Goal: Task Accomplishment & Management: Use online tool/utility

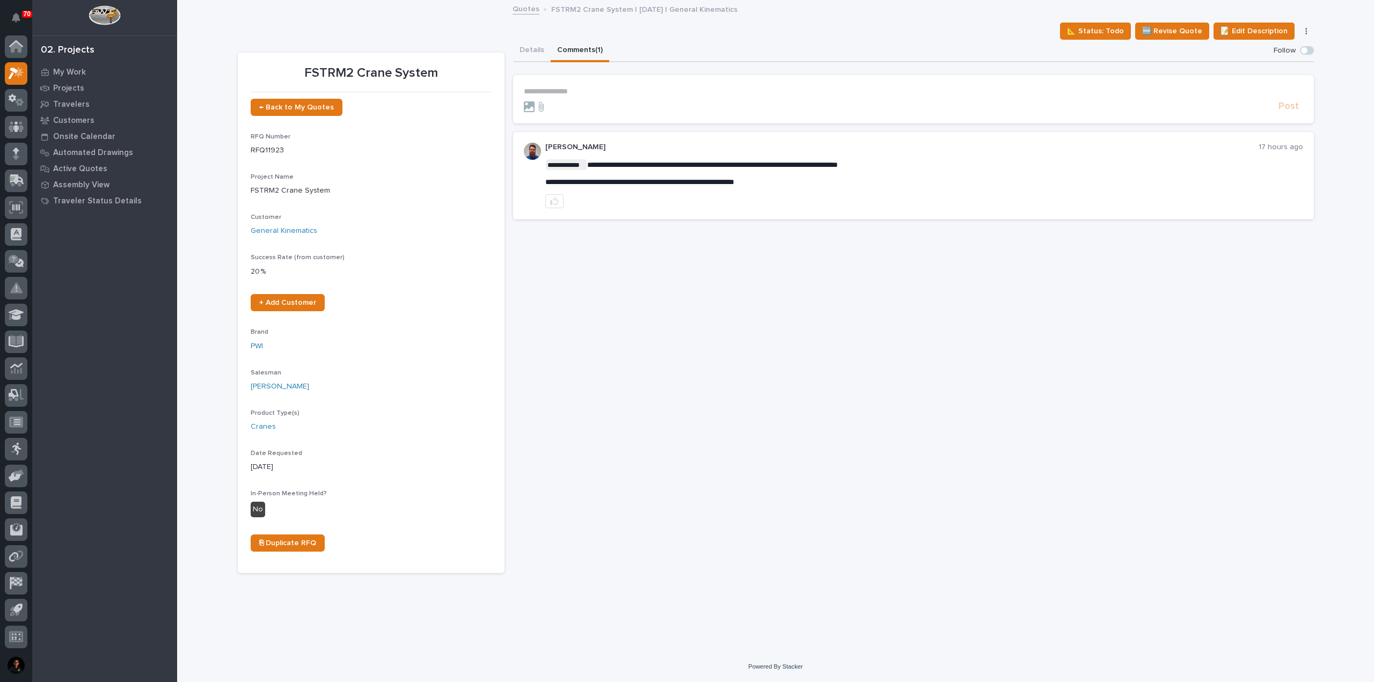
click at [591, 86] on section "**********" at bounding box center [913, 99] width 801 height 48
click at [593, 90] on p "**********" at bounding box center [913, 91] width 779 height 9
click at [581, 106] on span "[PERSON_NAME]" at bounding box center [557, 108] width 60 height 8
click at [615, 90] on p "**********" at bounding box center [913, 92] width 779 height 11
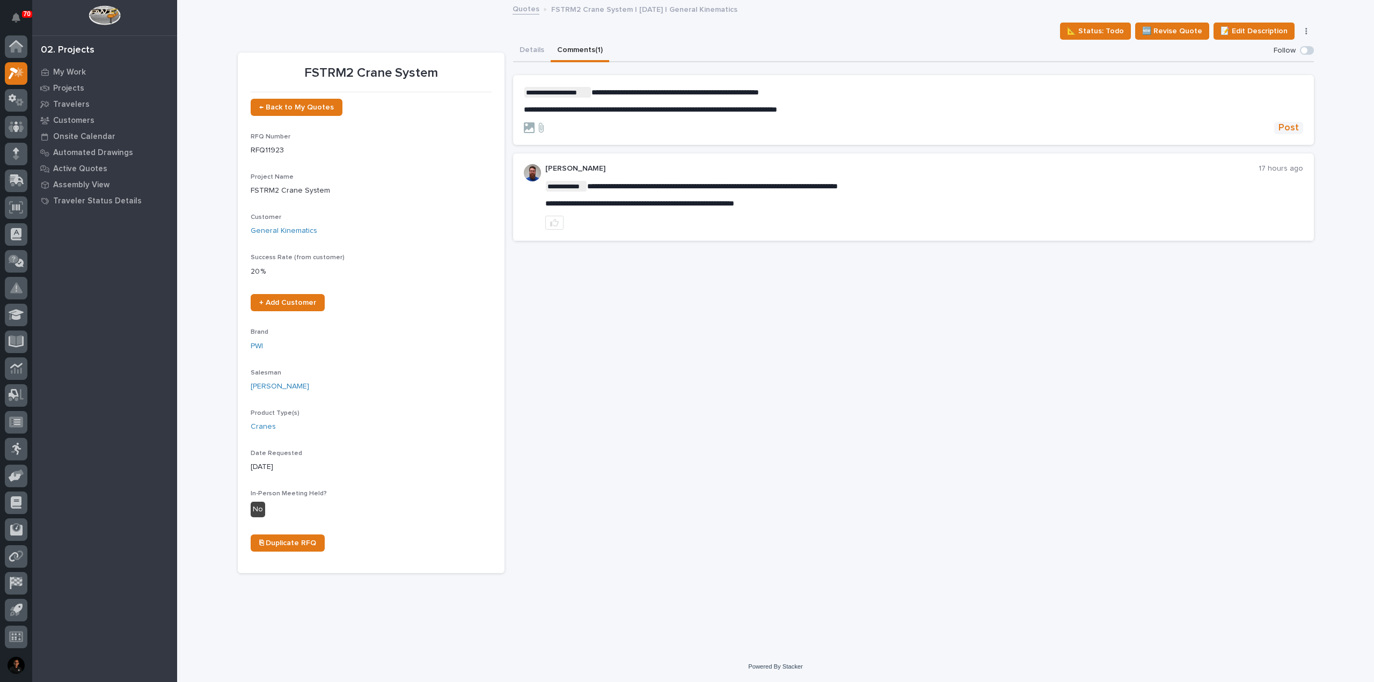
click at [1288, 125] on span "Post" at bounding box center [1288, 128] width 20 height 12
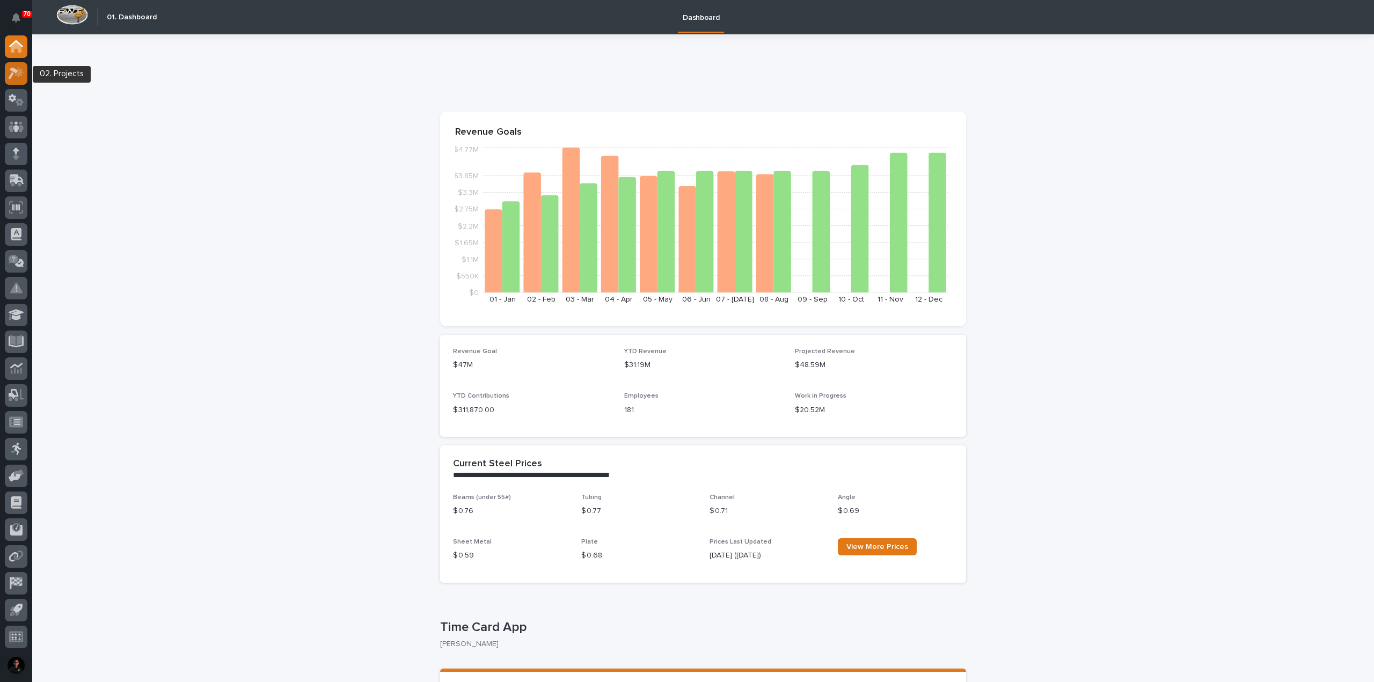
click at [19, 82] on div at bounding box center [16, 73] width 23 height 23
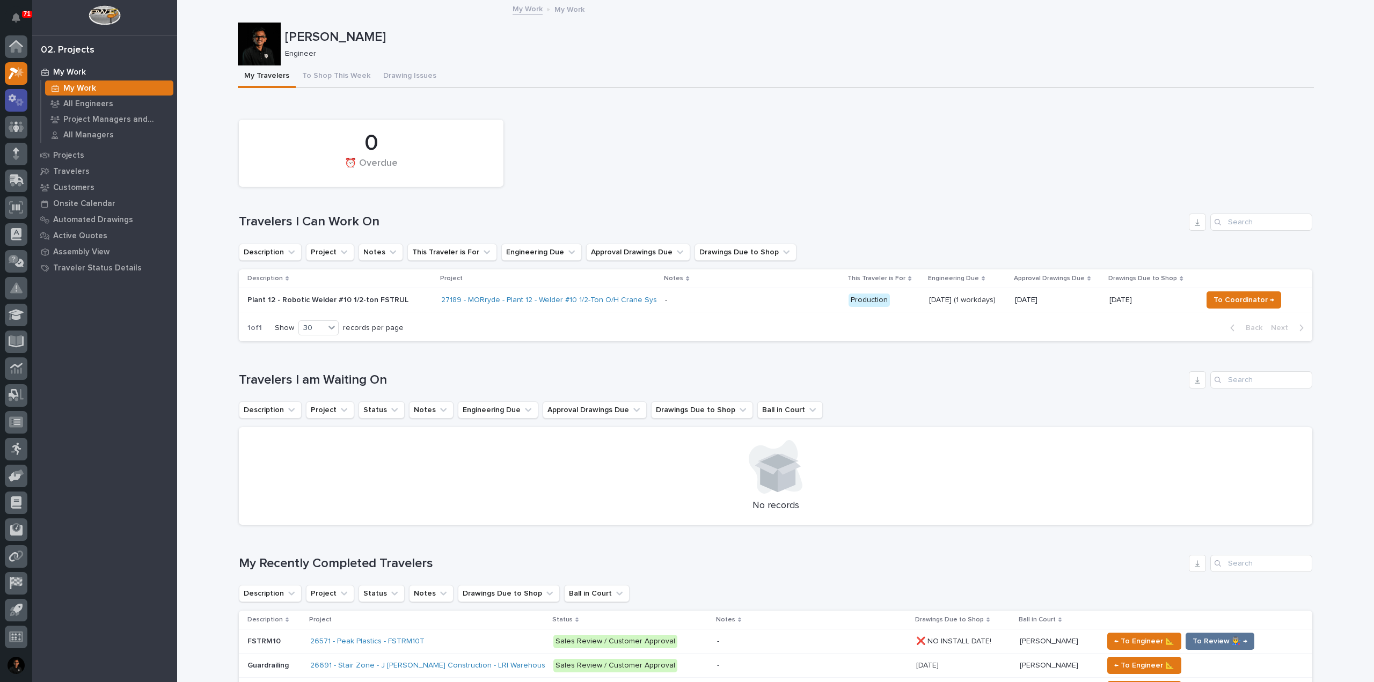
click at [17, 103] on icon at bounding box center [20, 102] width 8 height 8
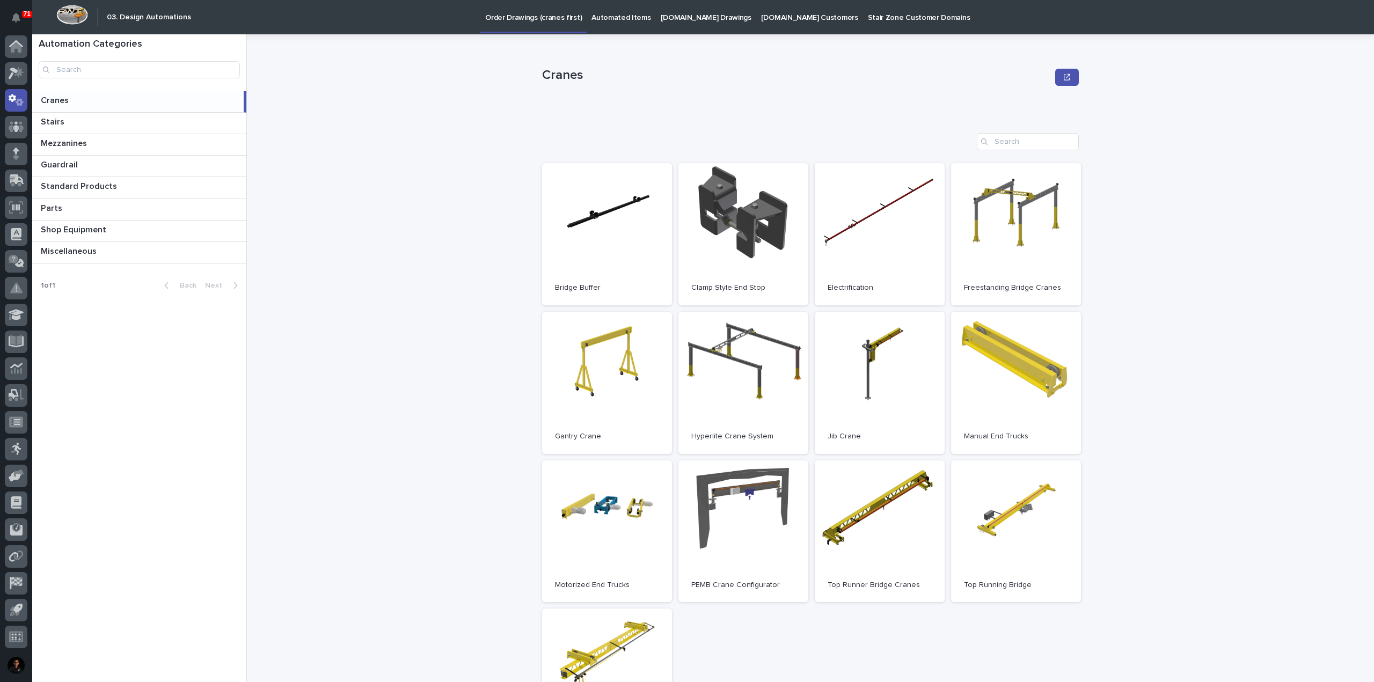
click at [626, 18] on p "Automated Items" at bounding box center [620, 11] width 59 height 23
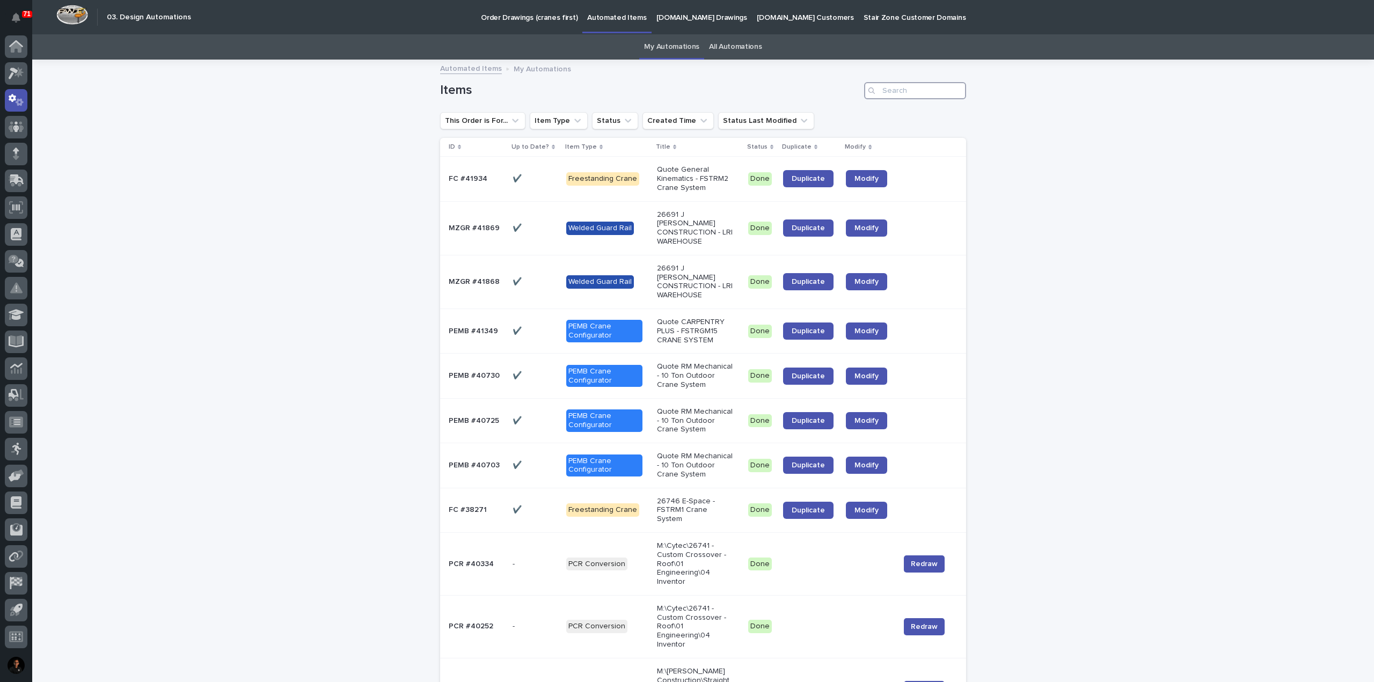
click at [886, 94] on input "Search" at bounding box center [915, 90] width 102 height 17
type input "s"
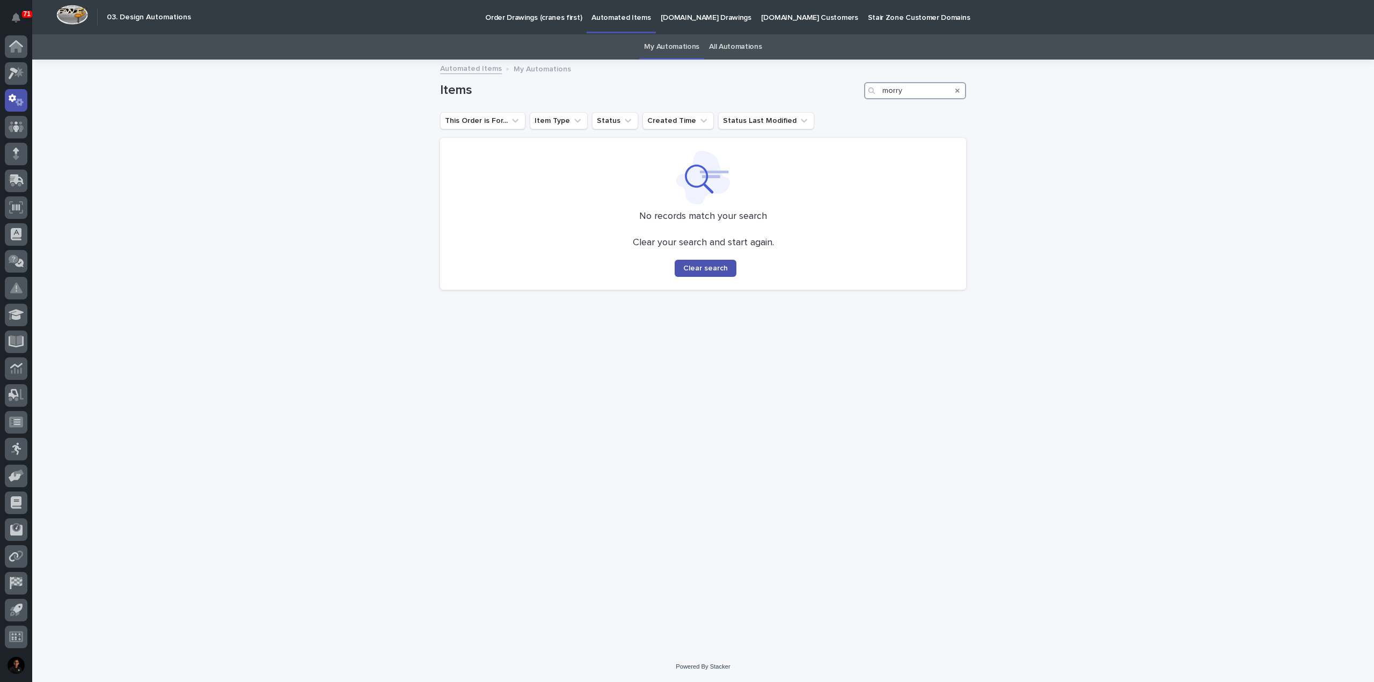
type input "morry"
click at [734, 40] on link "All Automations" at bounding box center [735, 46] width 53 height 25
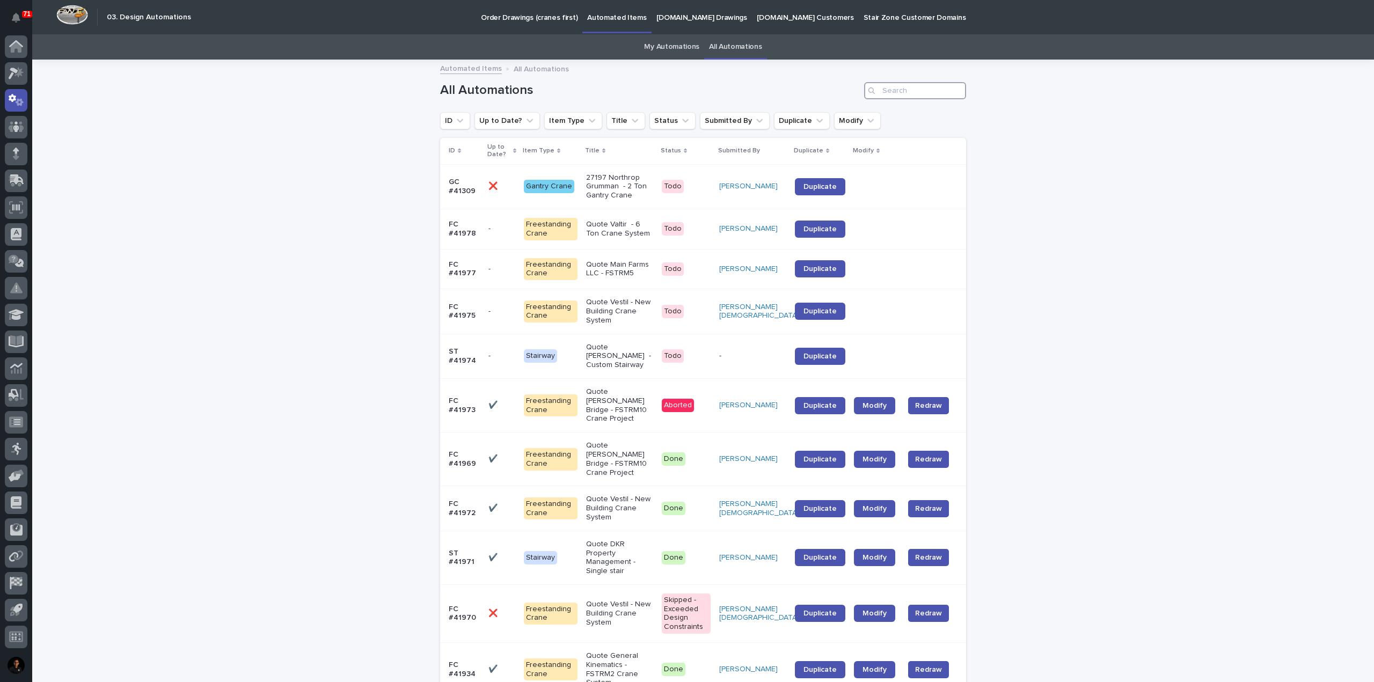
click at [889, 91] on input "Search" at bounding box center [915, 90] width 102 height 17
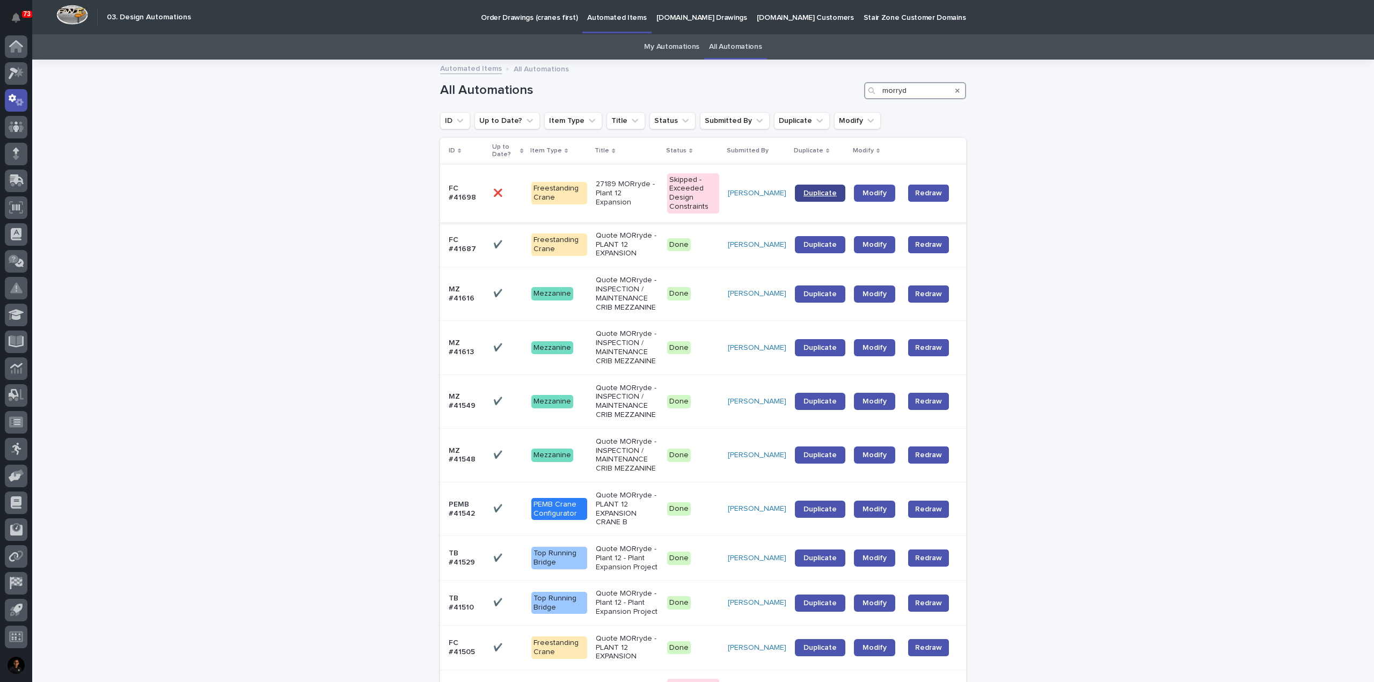
type input "morryd"
click at [817, 198] on link "Duplicate" at bounding box center [820, 193] width 50 height 17
click at [457, 115] on icon "ID" at bounding box center [460, 120] width 11 height 11
click at [475, 165] on input at bounding box center [513, 168] width 136 height 17
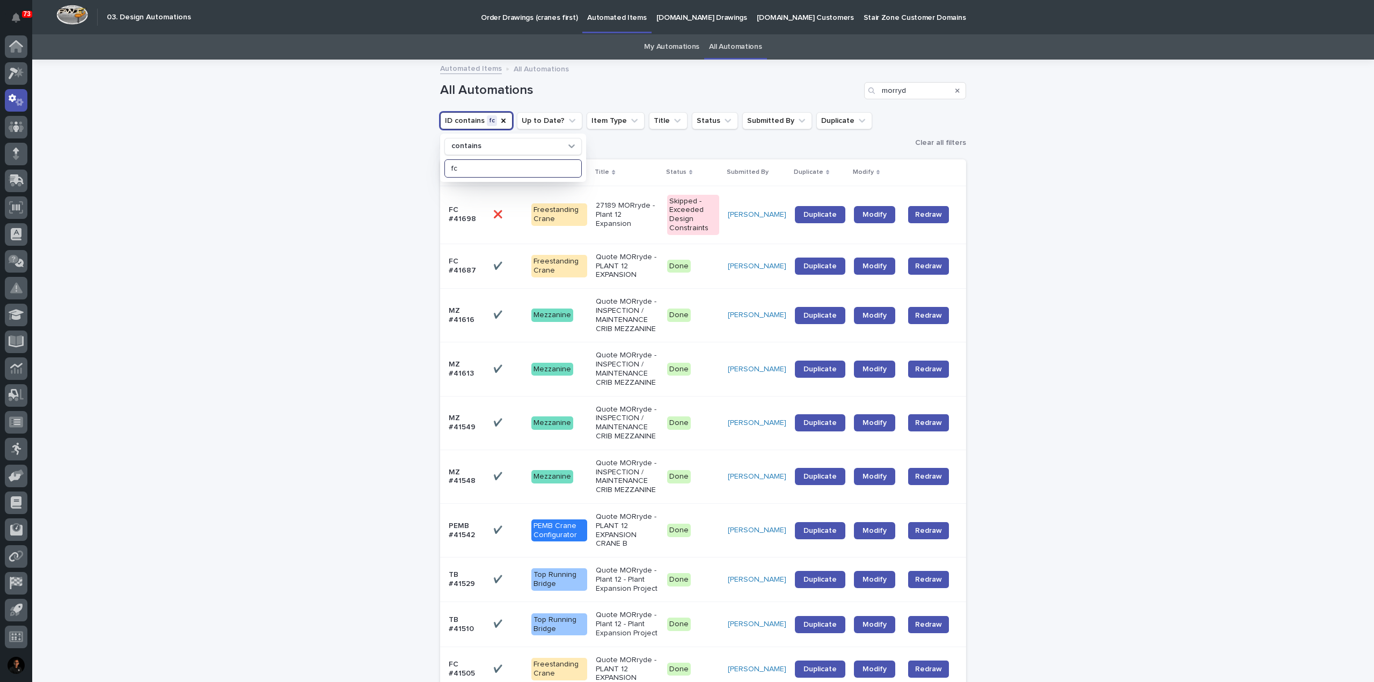
type input "f"
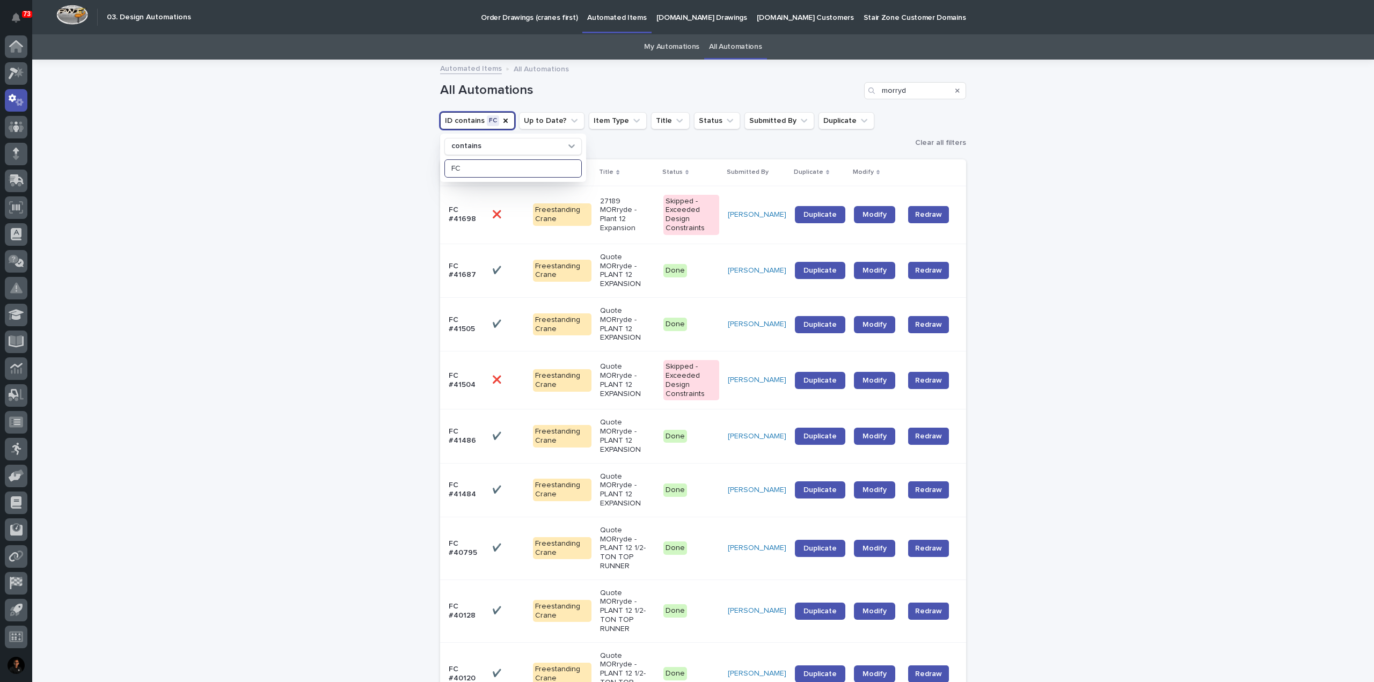
type input "FC"
click at [824, 267] on span "Duplicate" at bounding box center [819, 271] width 33 height 8
click at [820, 321] on span "Duplicate" at bounding box center [819, 325] width 33 height 8
drag, startPoint x: 703, startPoint y: 243, endPoint x: 638, endPoint y: 250, distance: 65.3
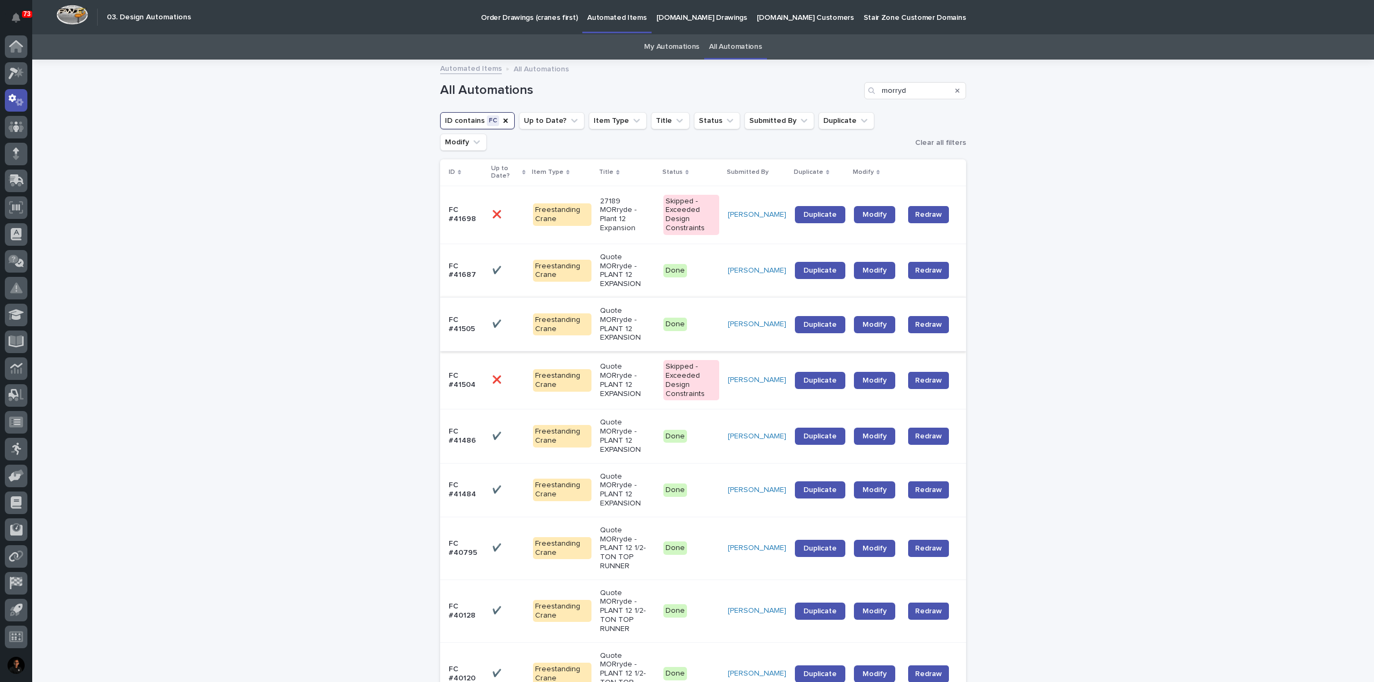
drag, startPoint x: 638, startPoint y: 250, endPoint x: 620, endPoint y: 248, distance: 17.3
drag, startPoint x: 620, startPoint y: 248, endPoint x: 396, endPoint y: 254, distance: 225.0
click at [620, 306] on p "Quote MORryde - PLANT 12 EXPANSION" at bounding box center [627, 324] width 55 height 36
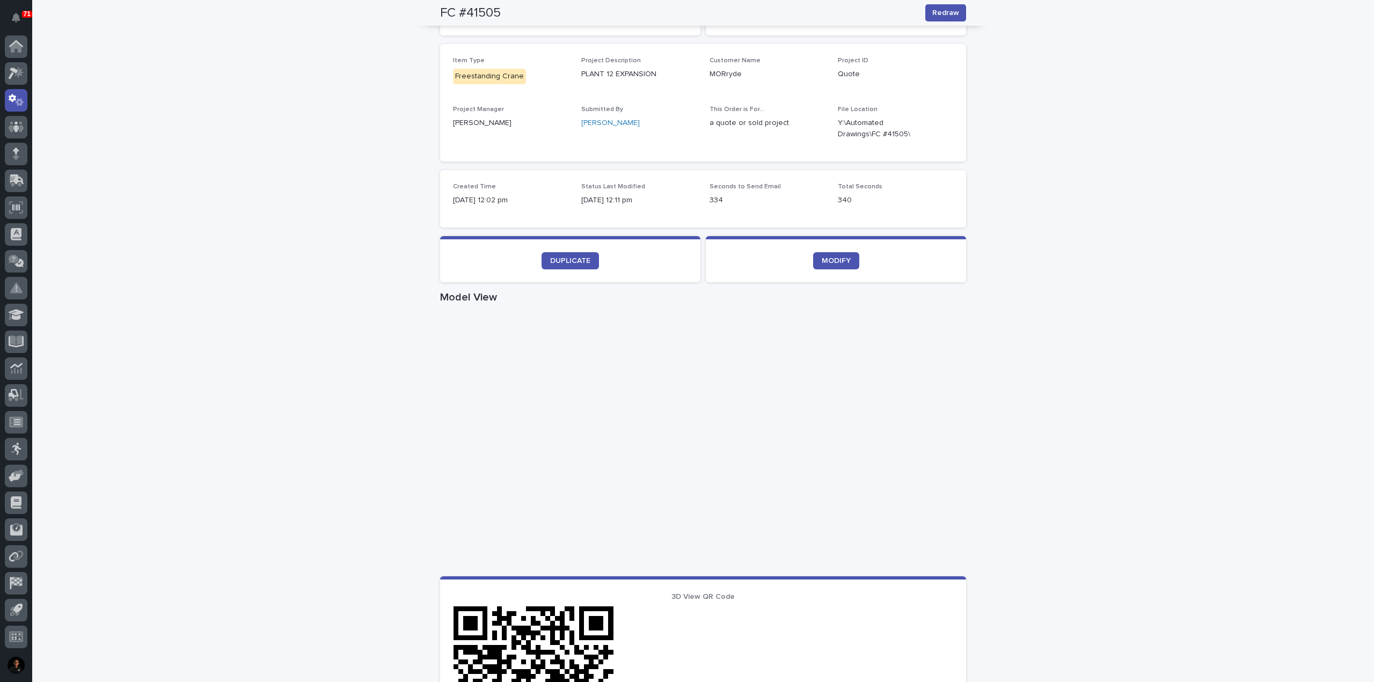
scroll to position [161, 0]
